Goal: Task Accomplishment & Management: Use online tool/utility

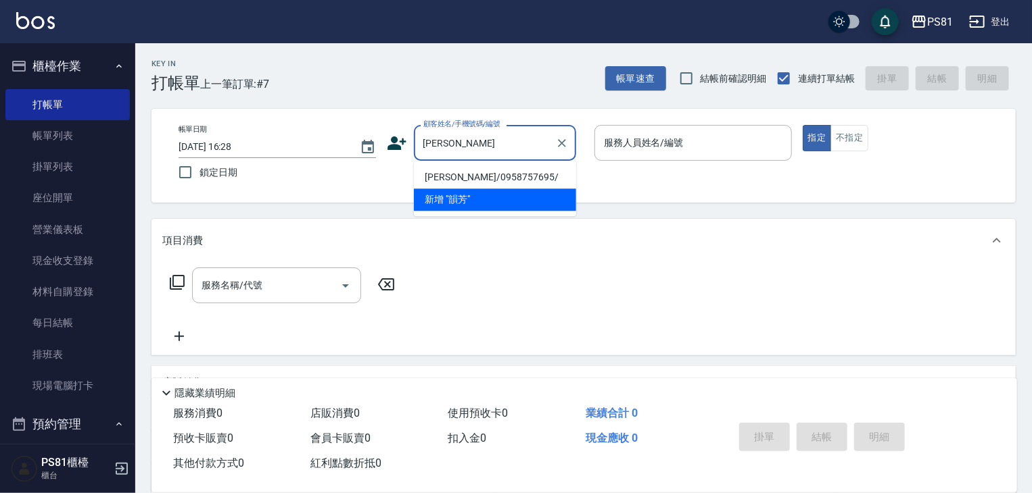
type input "[PERSON_NAME]/0958757695/"
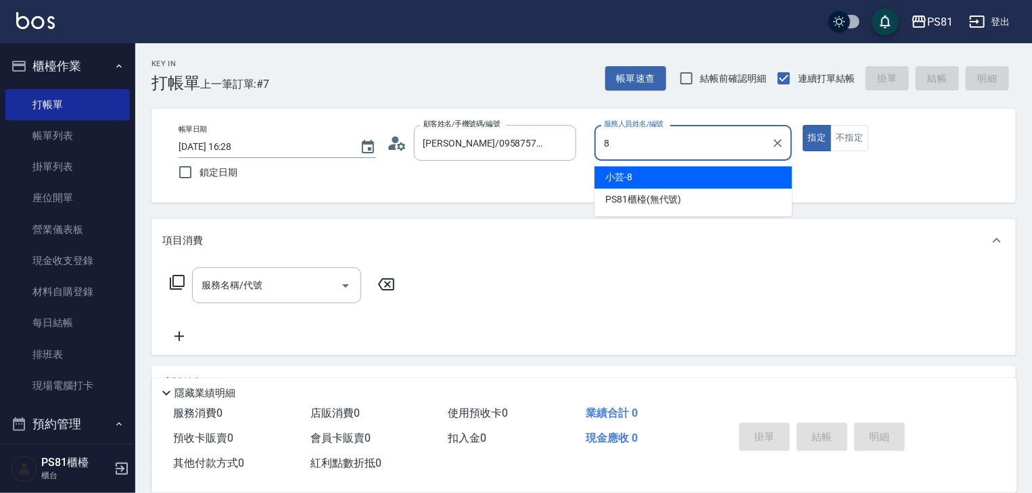
type input "小芸-8"
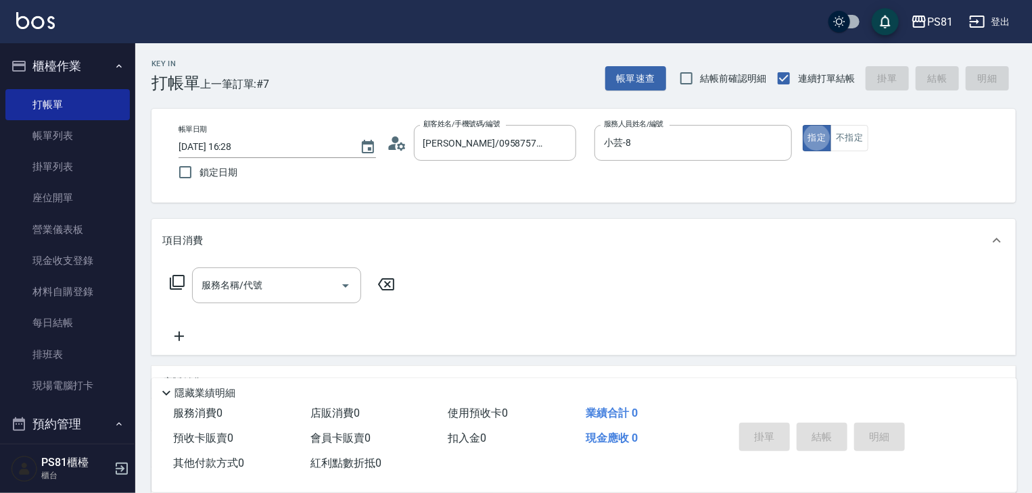
type button "true"
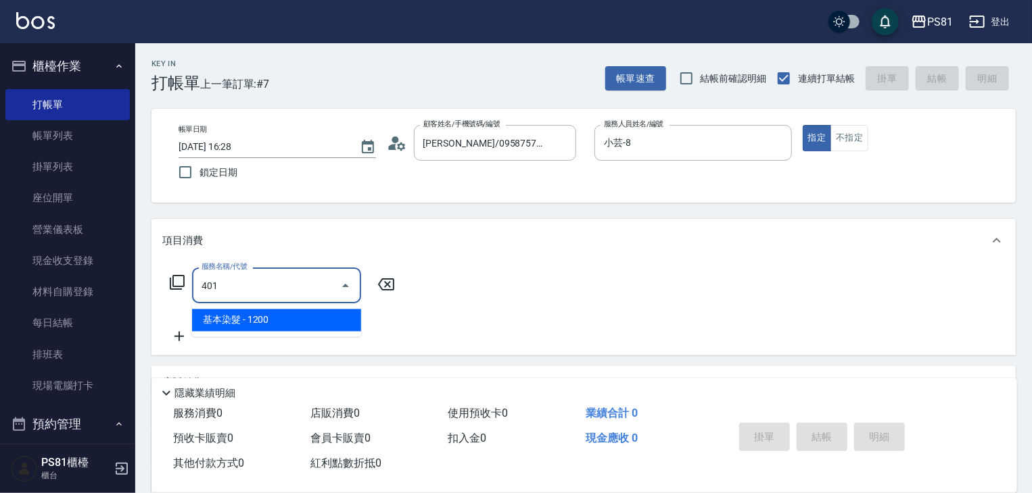
type input "基本染髮(401)"
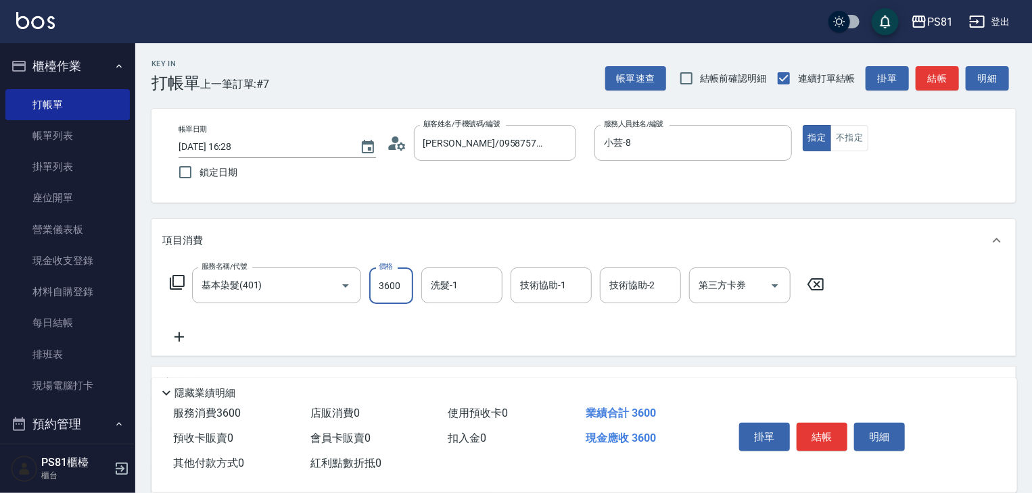
type input "3600"
click at [831, 426] on button "結帳" at bounding box center [821, 437] width 51 height 28
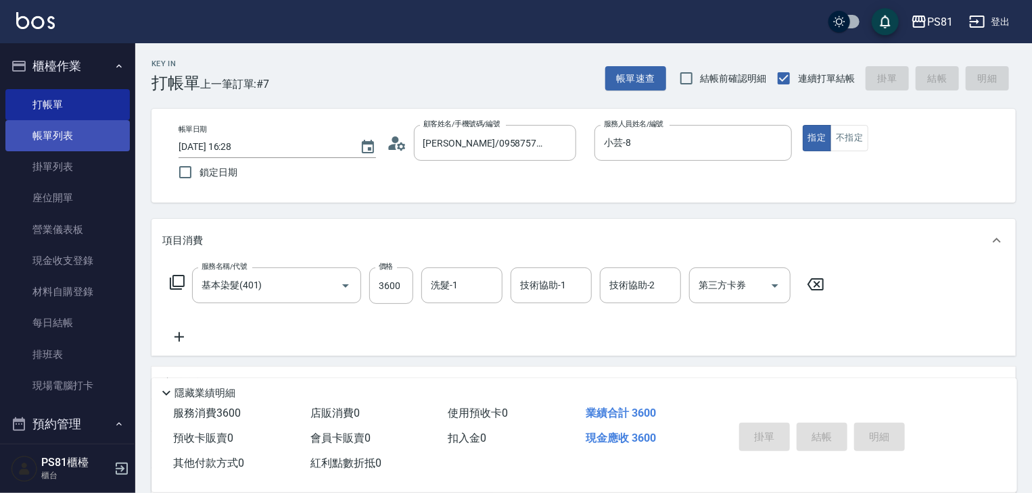
type input "[DATE] 17:54"
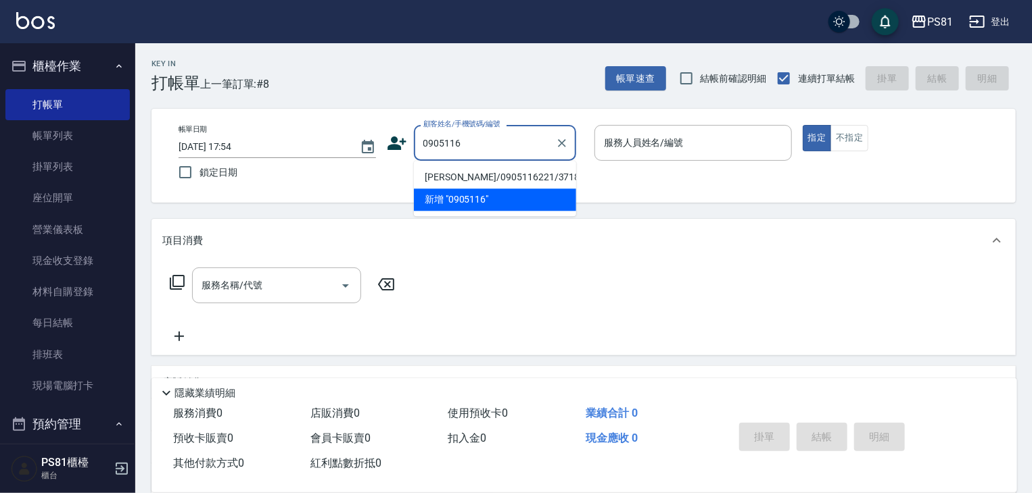
click at [502, 178] on li "[PERSON_NAME]/0905116221/3718" at bounding box center [495, 177] width 162 height 22
type input "[PERSON_NAME]/0905116221/3718"
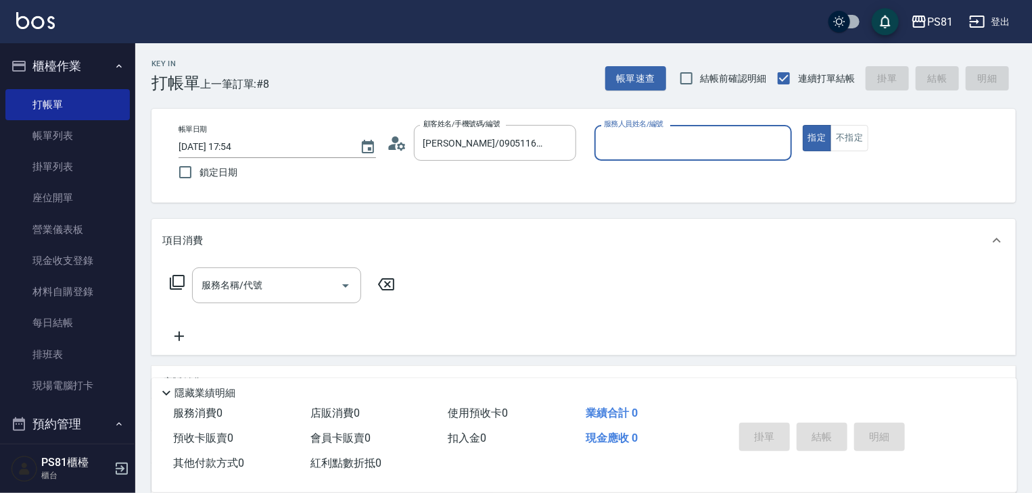
type input "[PERSON_NAME]-10"
click at [773, 142] on icon "Clear" at bounding box center [778, 144] width 14 height 14
click at [761, 141] on input "服務人員姓名/編號" at bounding box center [692, 143] width 185 height 24
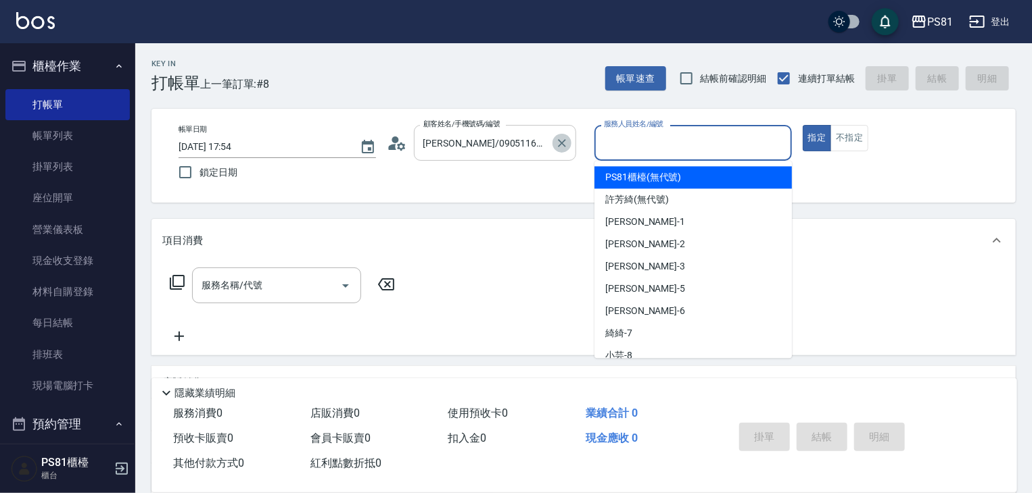
click at [560, 141] on icon "Clear" at bounding box center [562, 144] width 14 height 14
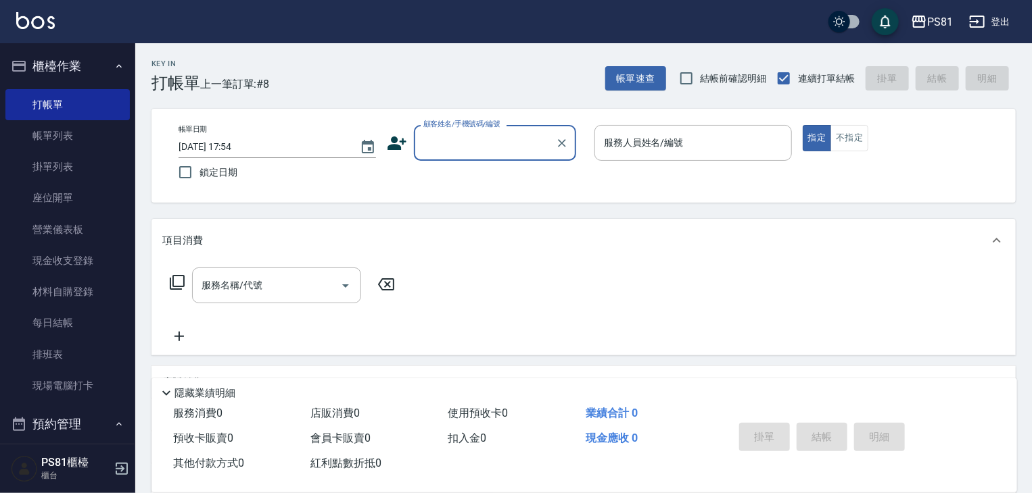
click at [492, 153] on input "顧客姓名/手機號碼/編號" at bounding box center [485, 143] width 130 height 24
click at [500, 177] on li "[PERSON_NAME]/0905110617/" at bounding box center [495, 177] width 162 height 22
type input "[PERSON_NAME]/0905110617/"
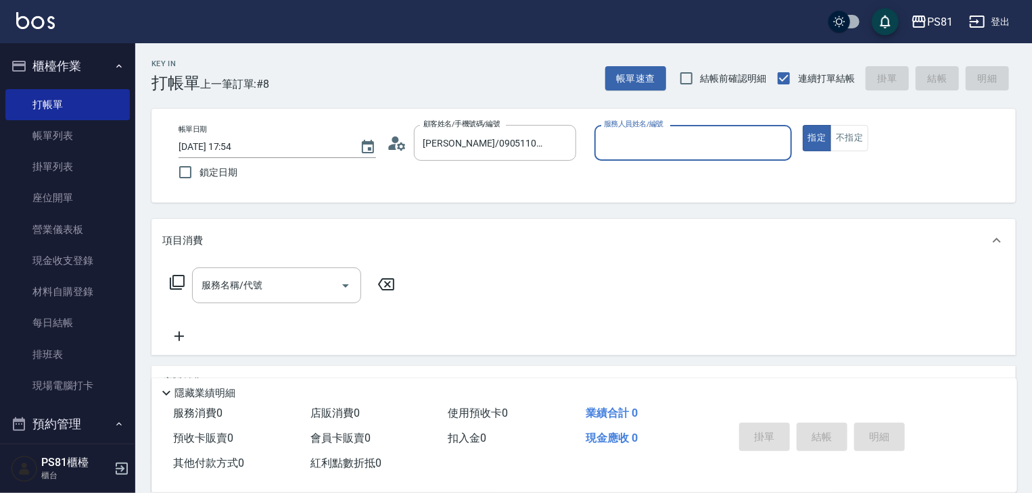
click at [670, 147] on input "服務人員姓名/編號" at bounding box center [692, 143] width 185 height 24
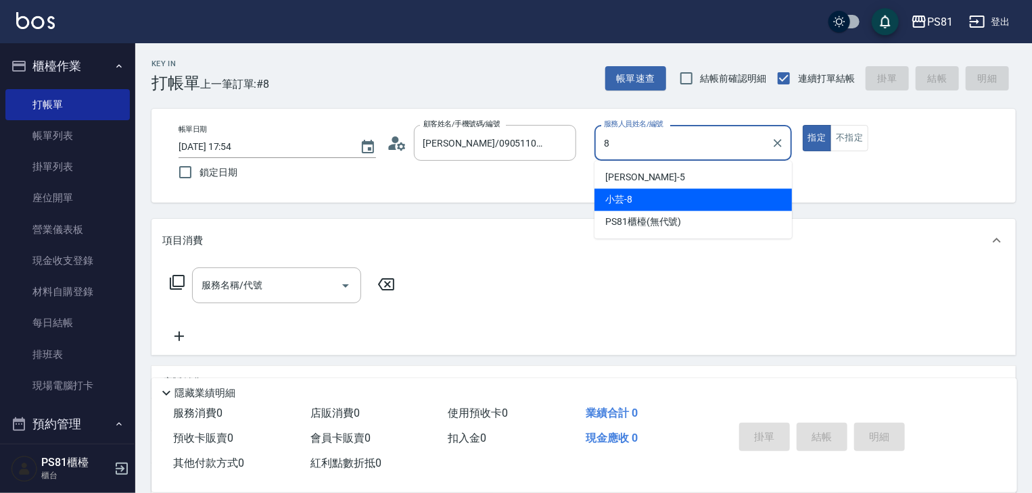
type input "小芸-8"
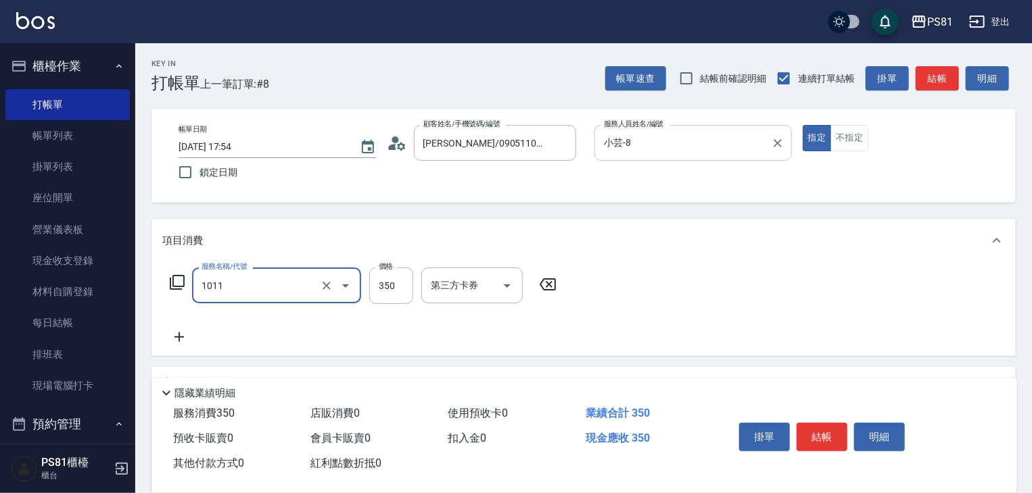
type input "B級單剪(1011)"
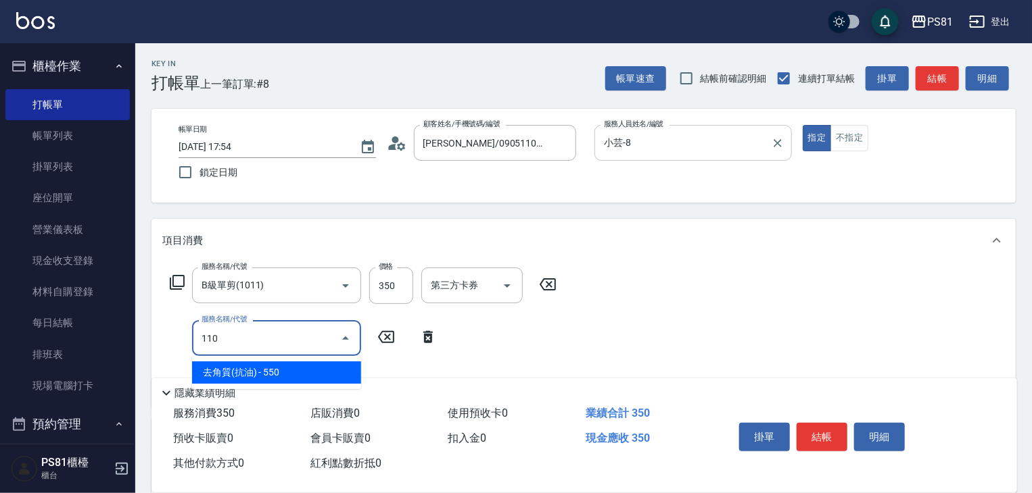
type input "去角質(抗油)(110)"
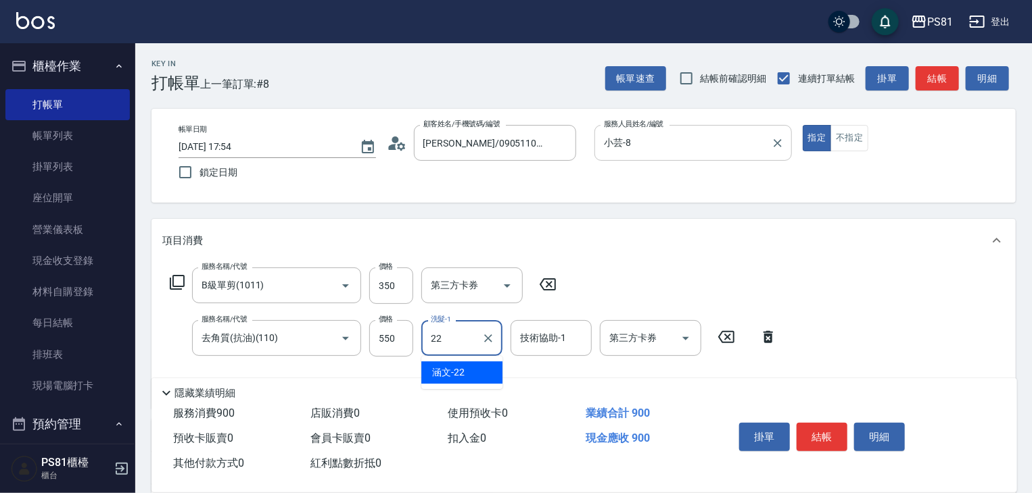
type input "涵文-22"
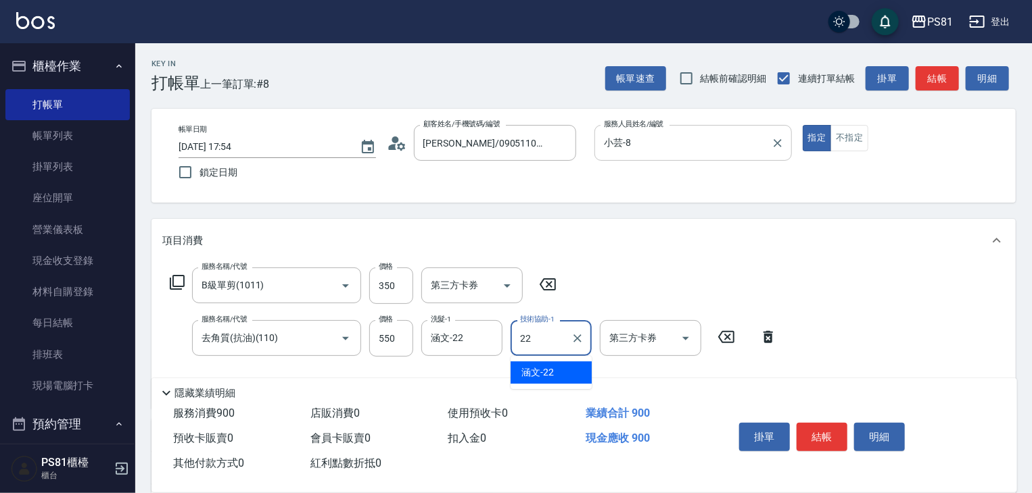
type input "涵文-22"
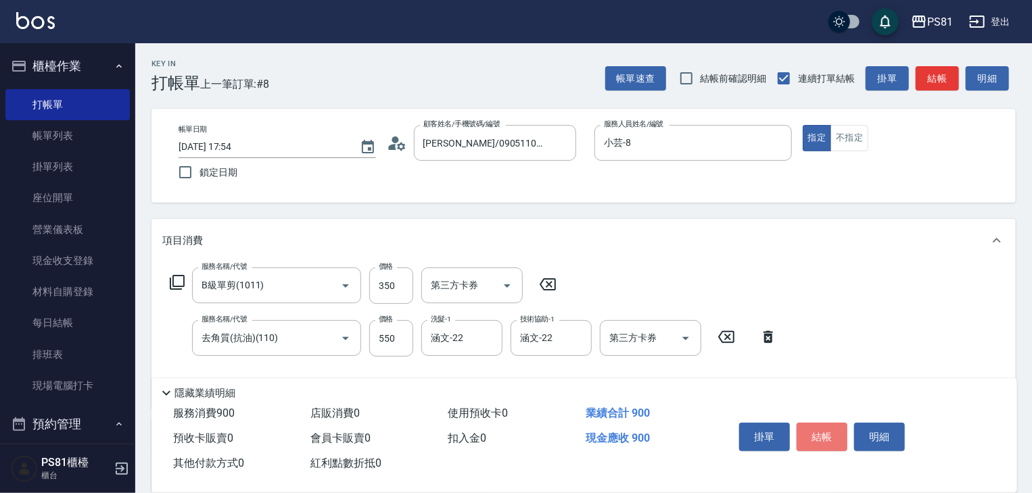
click at [825, 446] on button "結帳" at bounding box center [821, 437] width 51 height 28
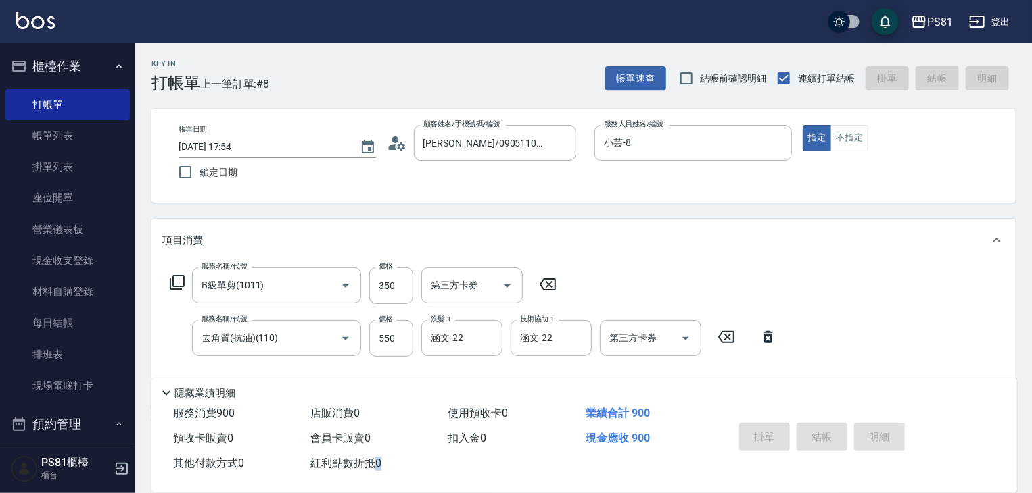
click at [825, 445] on div "掛單 結帳 明細" at bounding box center [821, 439] width 176 height 43
type input "[DATE] 17:55"
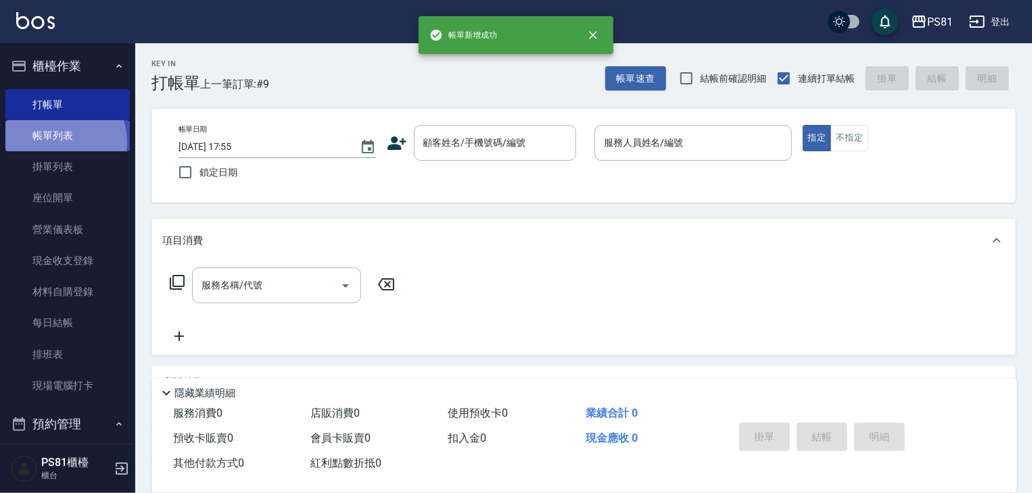
click at [51, 143] on link "帳單列表" at bounding box center [67, 135] width 124 height 31
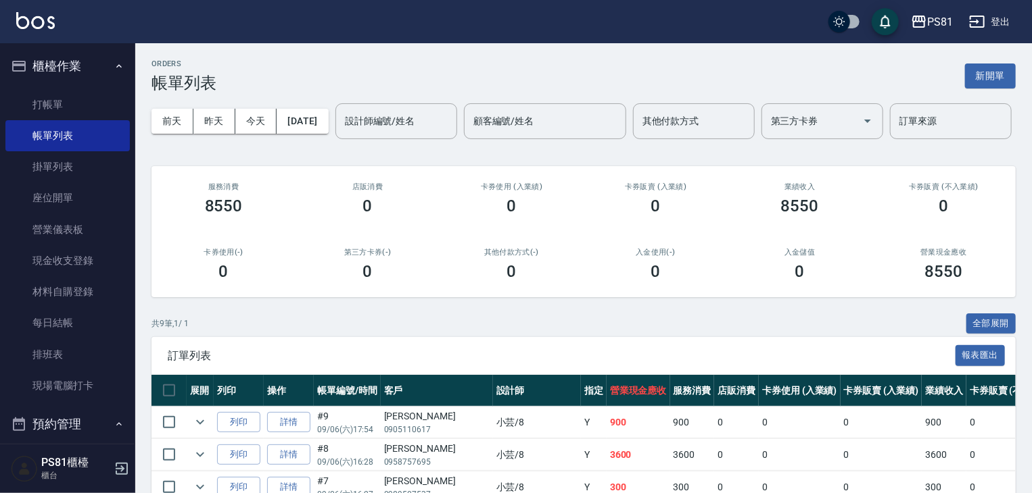
click at [201, 193] on div "ORDERS 帳單列表 新開單 [DATE] [DATE] [DATE] [DATE] 設計師編號/姓名 設計師編號/姓名 顧客編號/姓名 顧客編號/姓名 其…" at bounding box center [583, 397] width 896 height 708
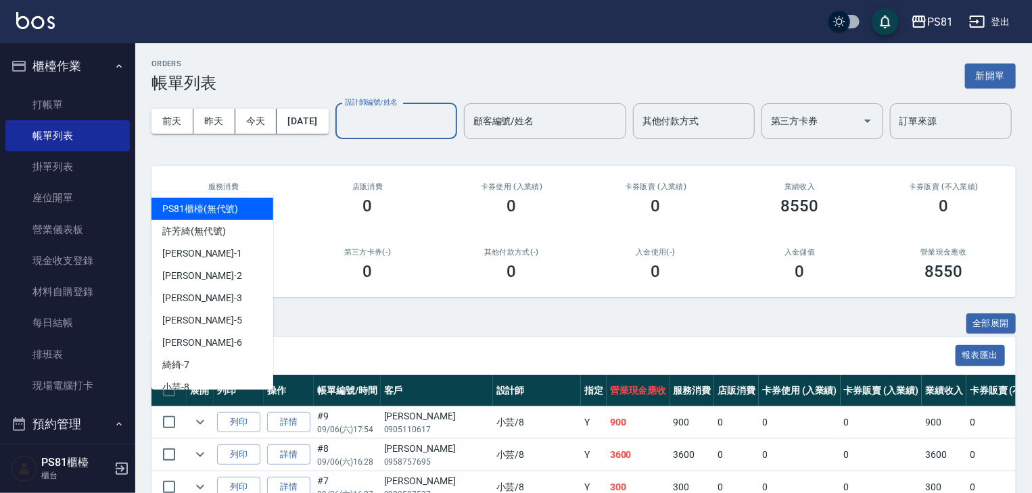
click at [341, 133] on input "設計師編號/姓名" at bounding box center [396, 122] width 110 height 24
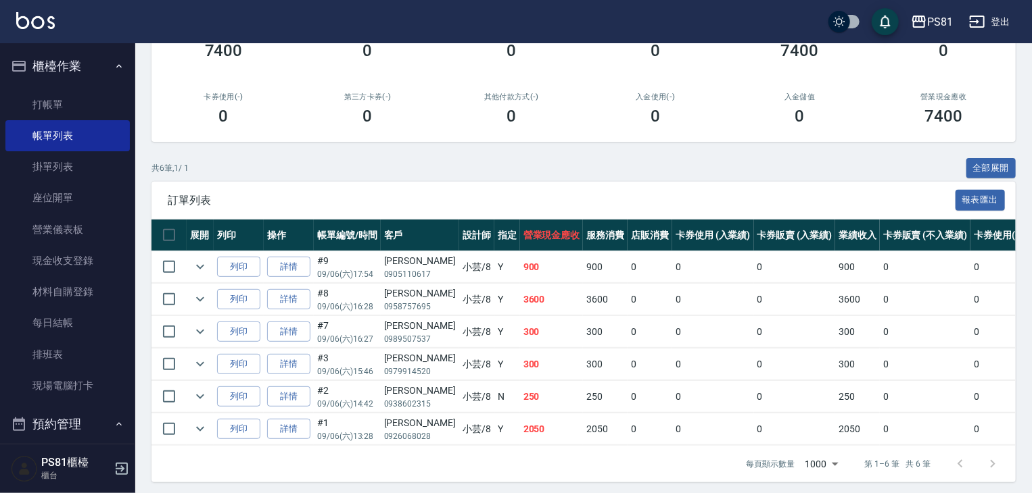
scroll to position [212, 0]
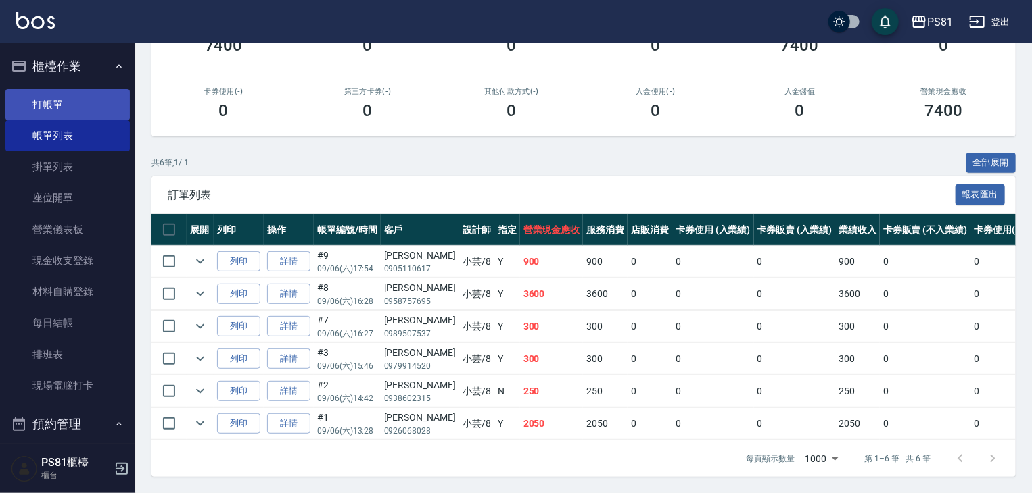
type input "小芸-8"
click at [89, 104] on link "打帳單" at bounding box center [67, 104] width 124 height 31
